Goal: Task Accomplishment & Management: Use online tool/utility

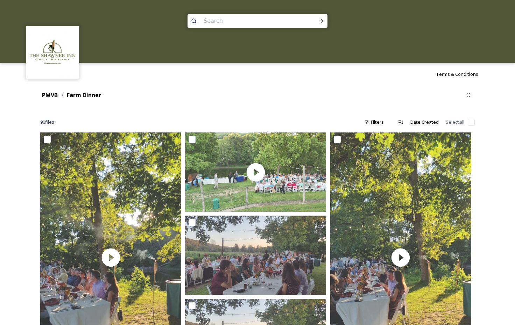
click at [472, 122] on input "checkbox" at bounding box center [471, 122] width 7 height 7
checkbox input "true"
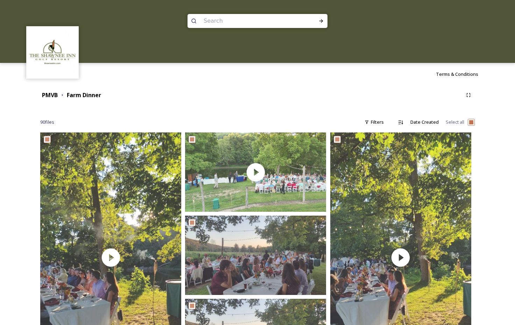
checkbox input "true"
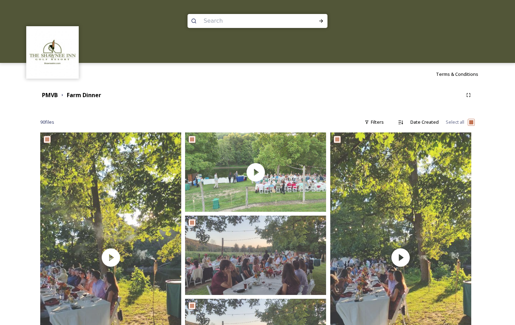
checkbox input "true"
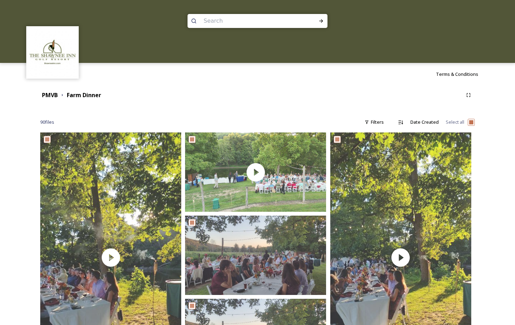
checkbox input "true"
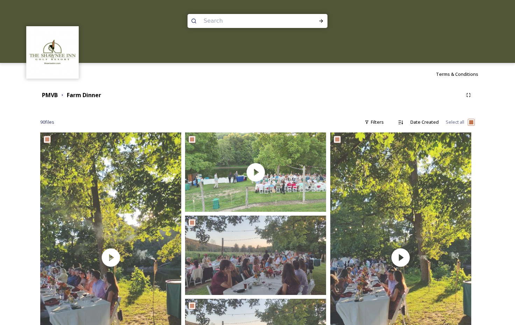
checkbox input "true"
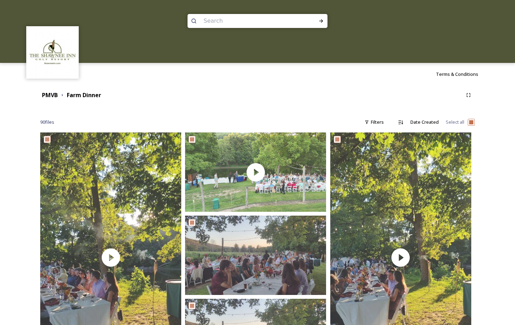
checkbox input "true"
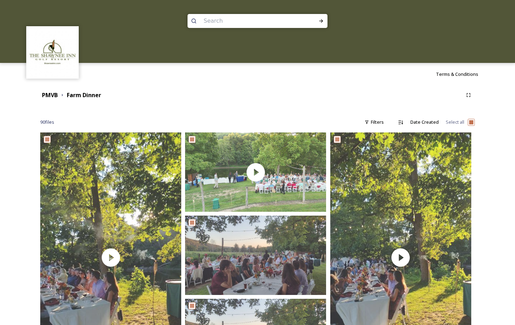
checkbox input "true"
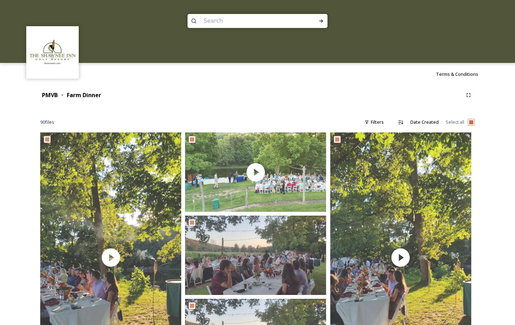
checkbox input "true"
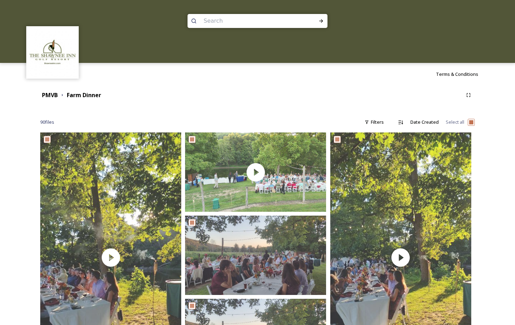
checkbox input "true"
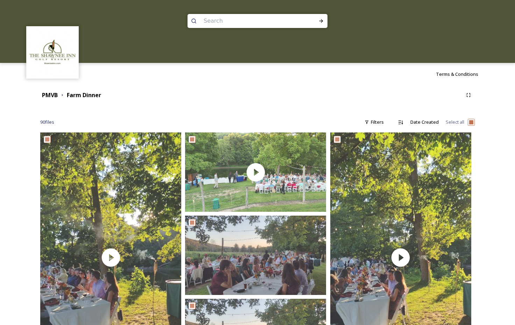
checkbox input "true"
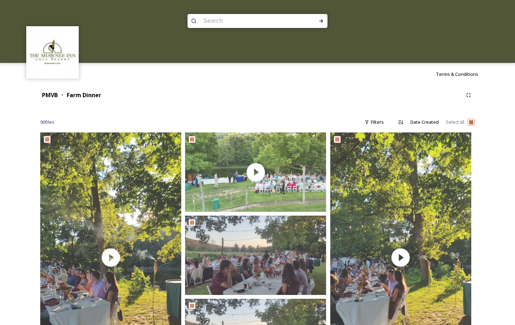
checkbox input "true"
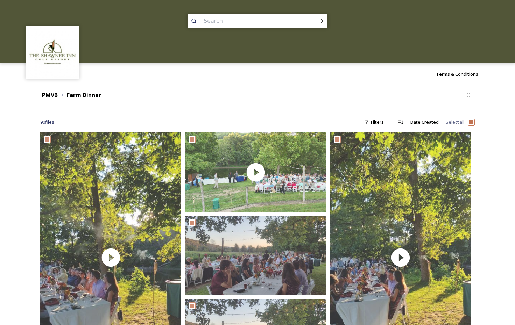
checkbox input "true"
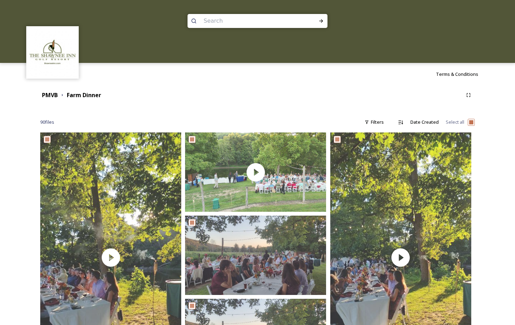
checkbox input "true"
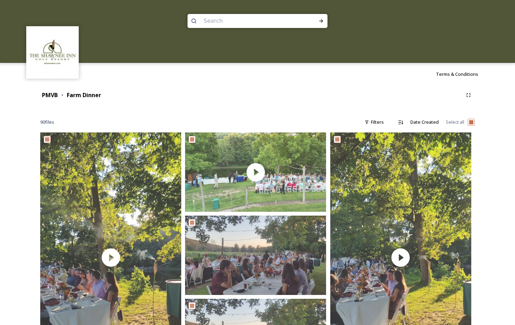
checkbox input "true"
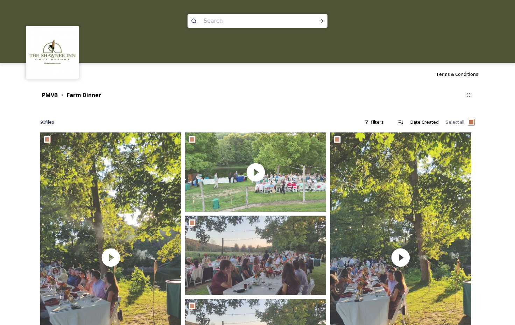
checkbox input "true"
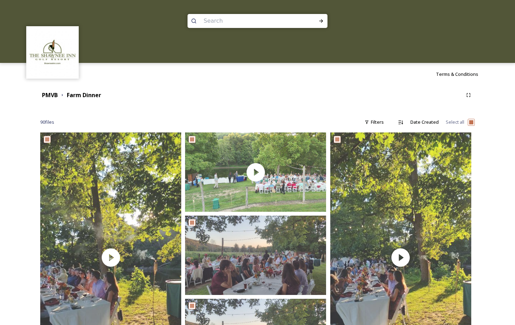
checkbox input "true"
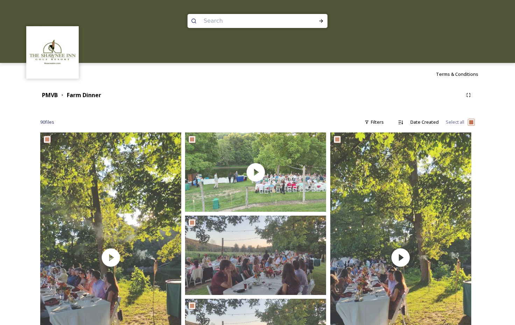
checkbox input "true"
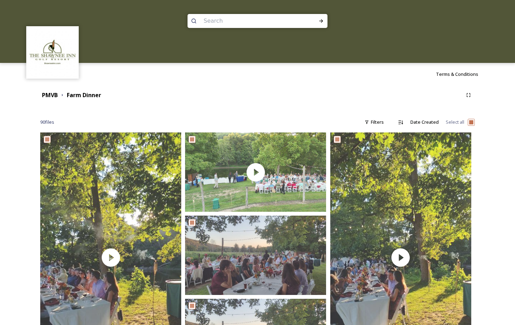
checkbox input "true"
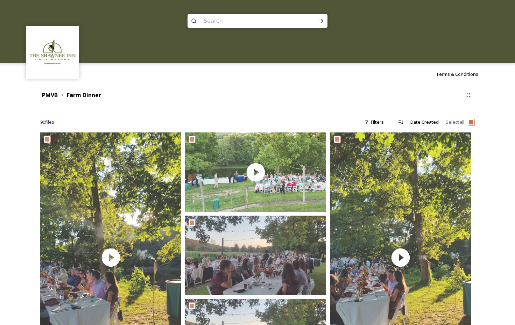
checkbox input "true"
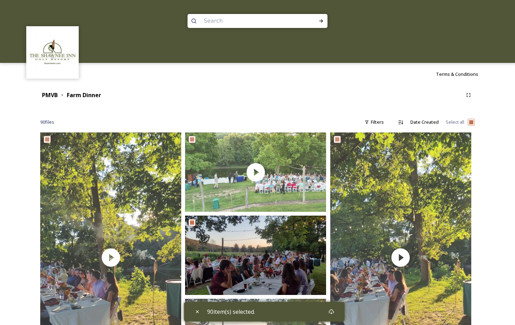
scroll to position [1, 0]
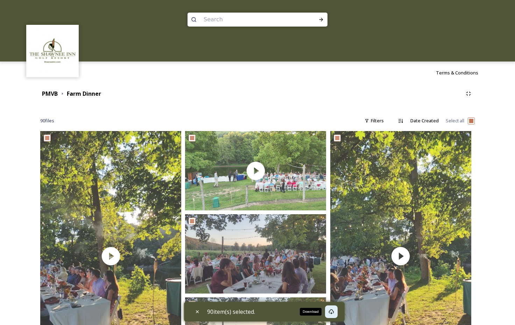
click at [333, 313] on icon at bounding box center [331, 312] width 6 height 6
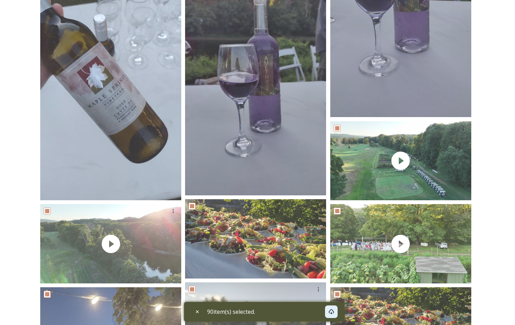
scroll to position [844, 0]
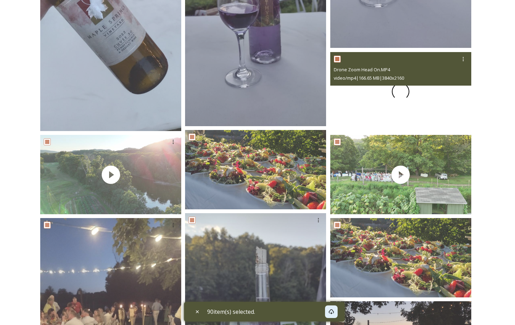
click at [400, 93] on span at bounding box center [401, 92] width 20 height 20
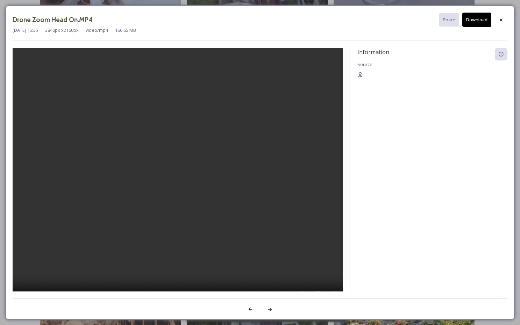
click at [178, 181] on video at bounding box center [178, 179] width 331 height 262
click at [398, 225] on div "Information Source" at bounding box center [420, 170] width 141 height 244
drag, startPoint x: 501, startPoint y: 19, endPoint x: 492, endPoint y: 51, distance: 33.5
click at [502, 19] on icon at bounding box center [501, 20] width 6 height 6
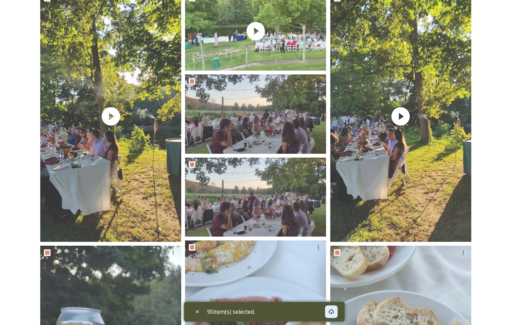
scroll to position [0, 0]
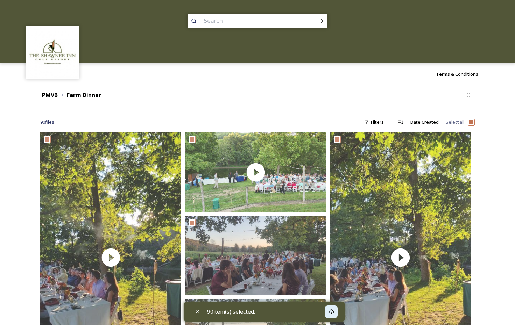
click at [470, 122] on input "checkbox" at bounding box center [471, 122] width 7 height 7
checkbox input "false"
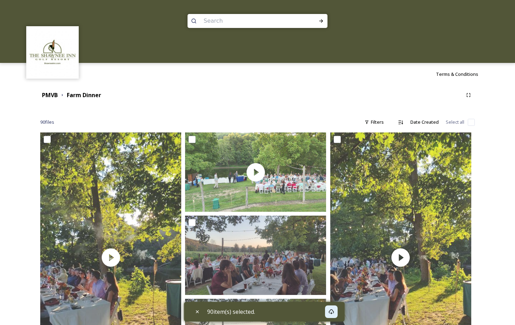
checkbox input "false"
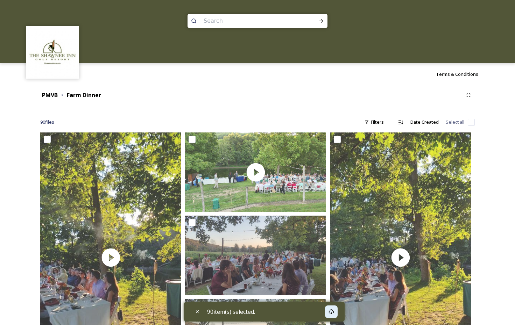
checkbox input "false"
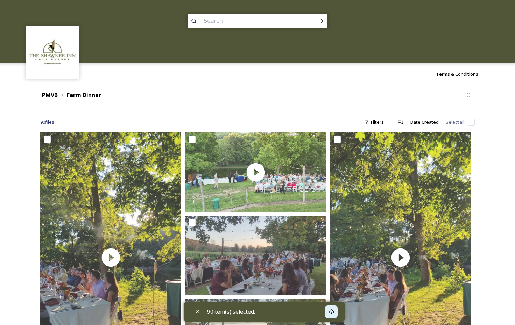
checkbox input "false"
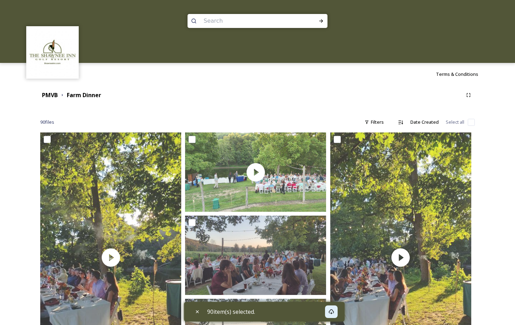
checkbox input "false"
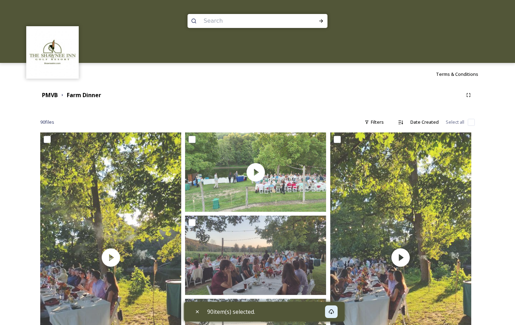
checkbox input "false"
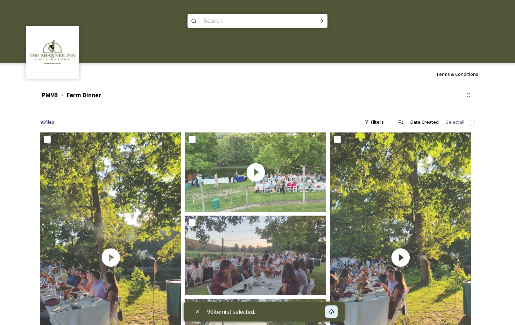
checkbox input "false"
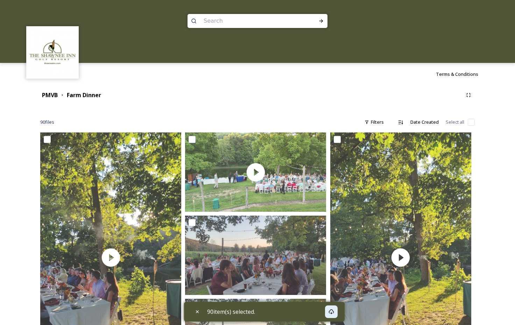
checkbox input "false"
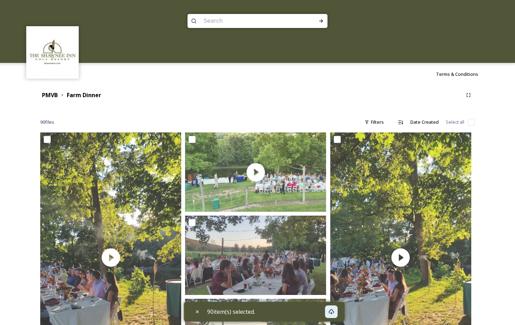
checkbox input "false"
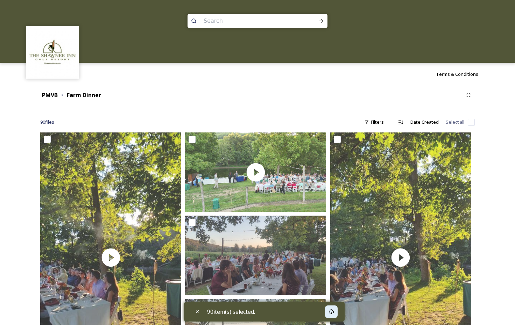
checkbox input "false"
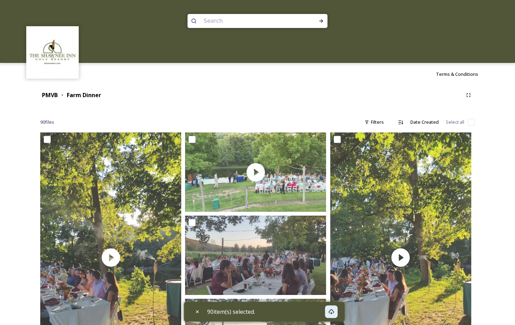
checkbox input "false"
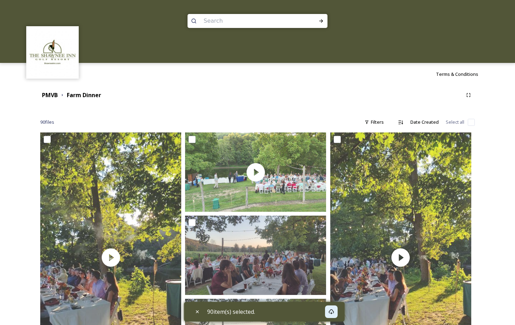
checkbox input "false"
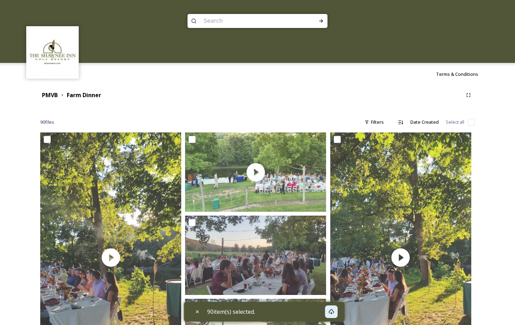
checkbox input "false"
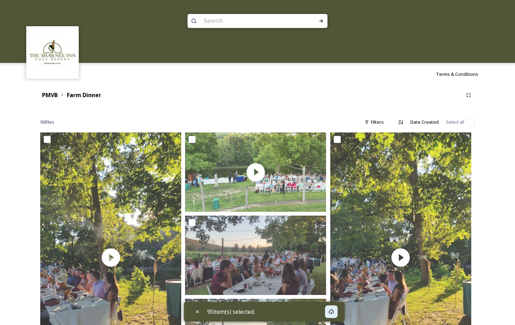
checkbox input "false"
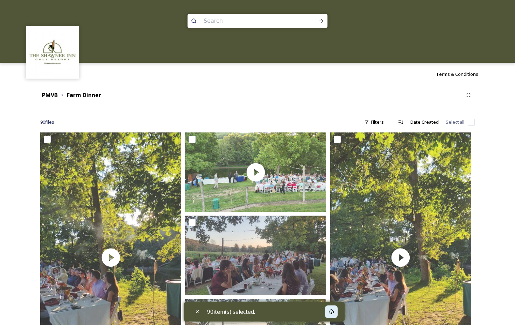
checkbox input "false"
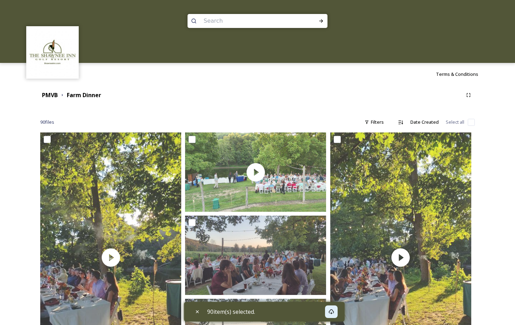
checkbox input "false"
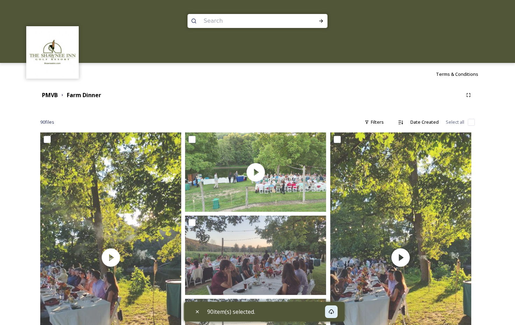
checkbox input "false"
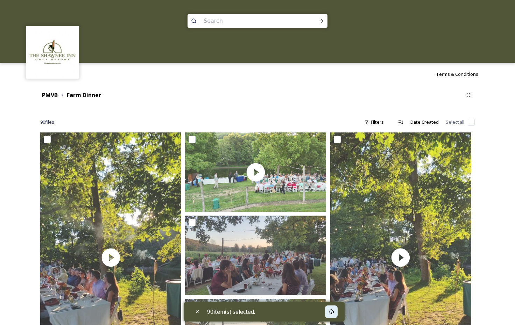
checkbox input "false"
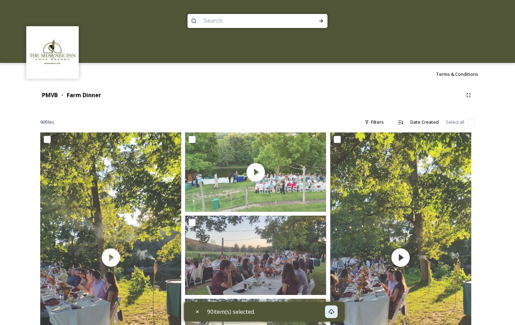
checkbox input "false"
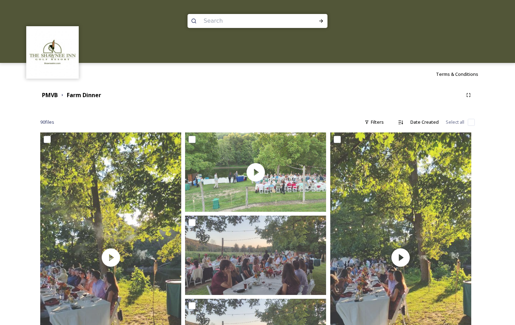
click at [470, 122] on input "checkbox" at bounding box center [471, 122] width 7 height 7
checkbox input "true"
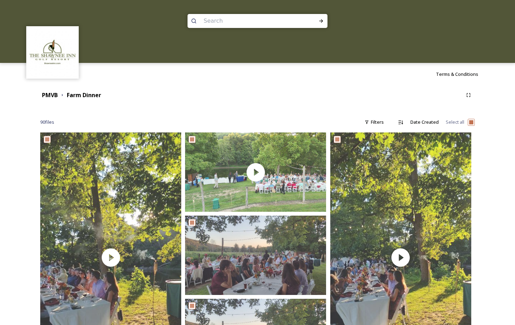
checkbox input "true"
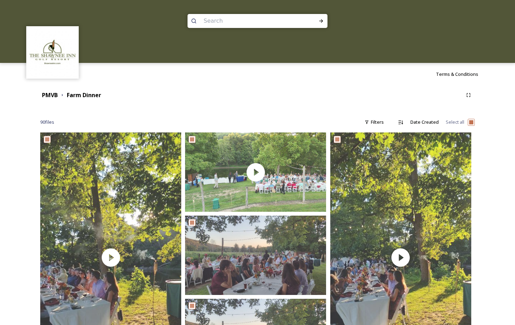
checkbox input "true"
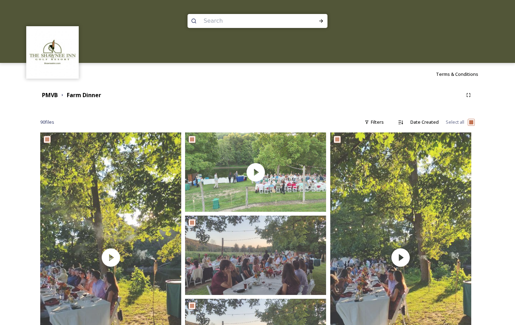
checkbox input "true"
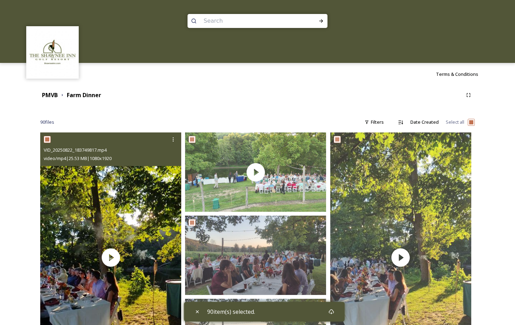
click at [48, 140] on input "checkbox" at bounding box center [47, 139] width 7 height 7
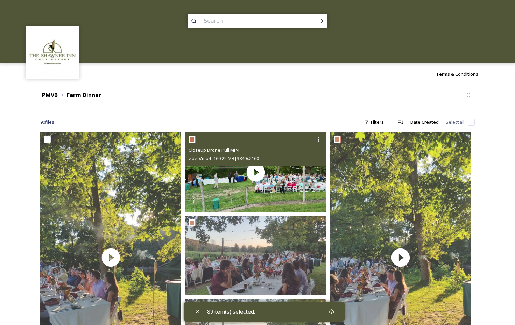
drag, startPoint x: 192, startPoint y: 140, endPoint x: 201, endPoint y: 140, distance: 9.5
click at [194, 139] on input "checkbox" at bounding box center [192, 139] width 7 height 7
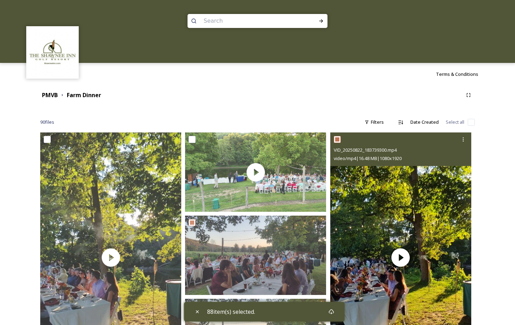
click at [340, 139] on input "checkbox" at bounding box center [337, 139] width 7 height 7
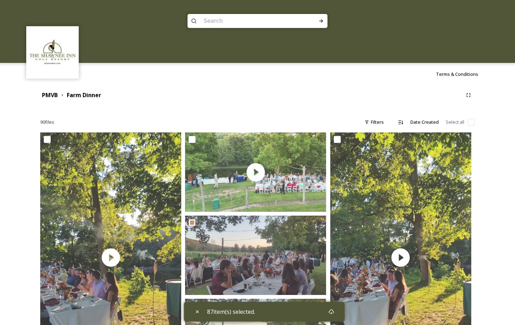
click at [471, 123] on input "checkbox" at bounding box center [471, 122] width 7 height 7
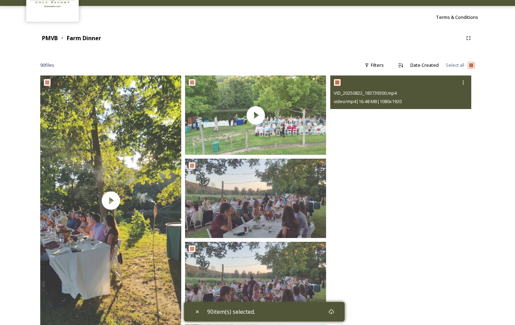
scroll to position [70, 0]
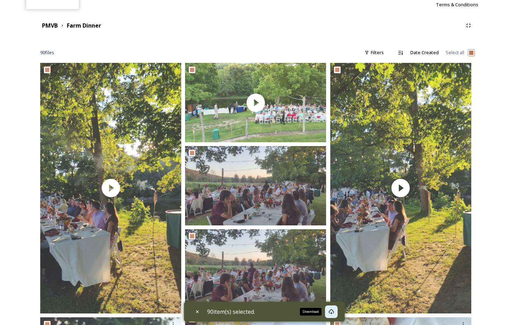
click at [334, 312] on icon at bounding box center [331, 312] width 6 height 6
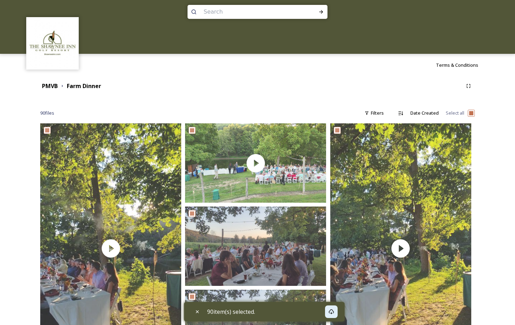
scroll to position [0, 0]
